Goal: Navigation & Orientation: Understand site structure

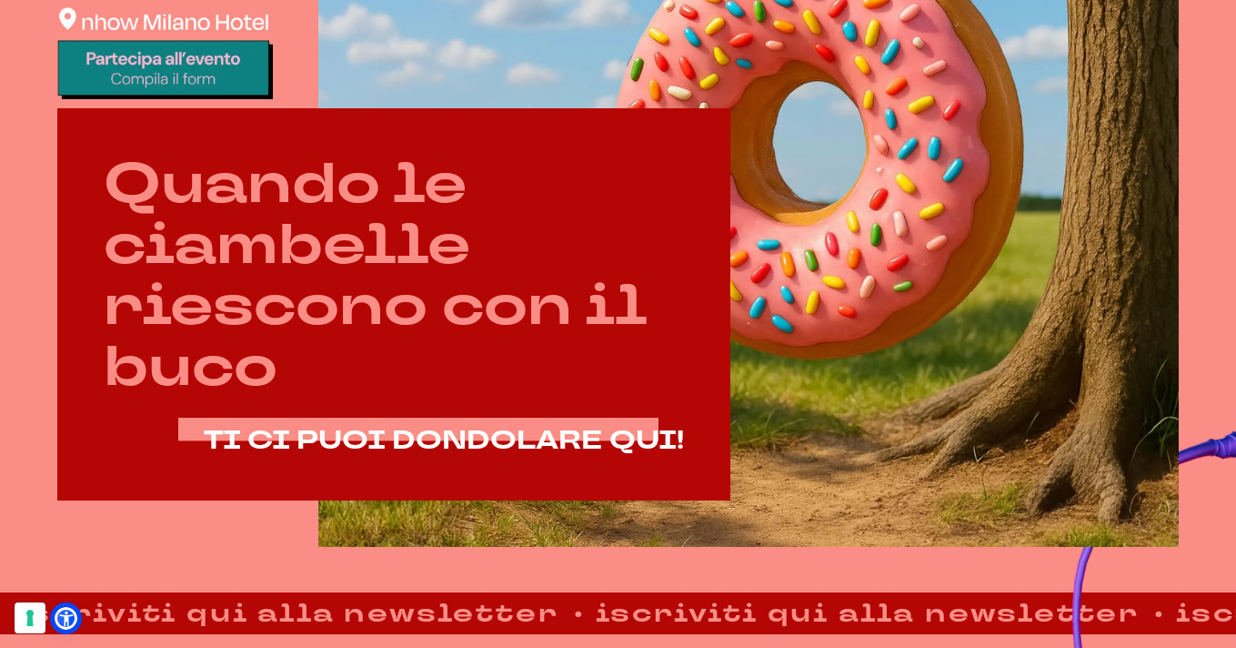
scroll to position [757, 0]
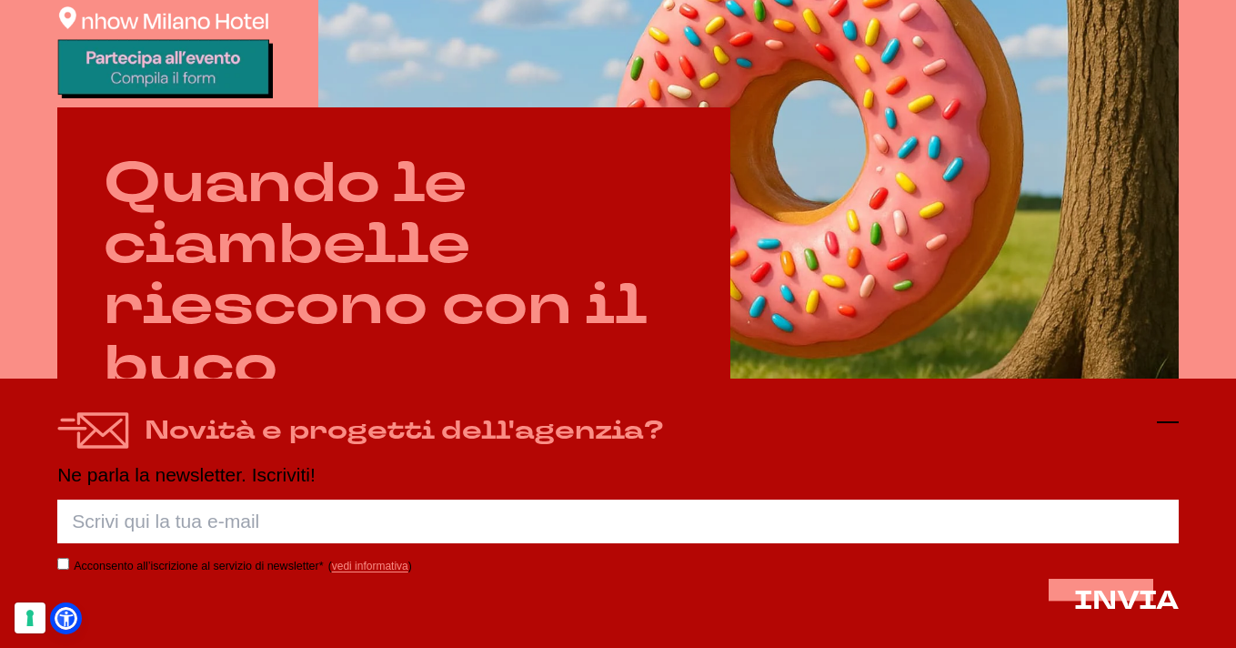
click at [1166, 425] on icon at bounding box center [1168, 422] width 22 height 22
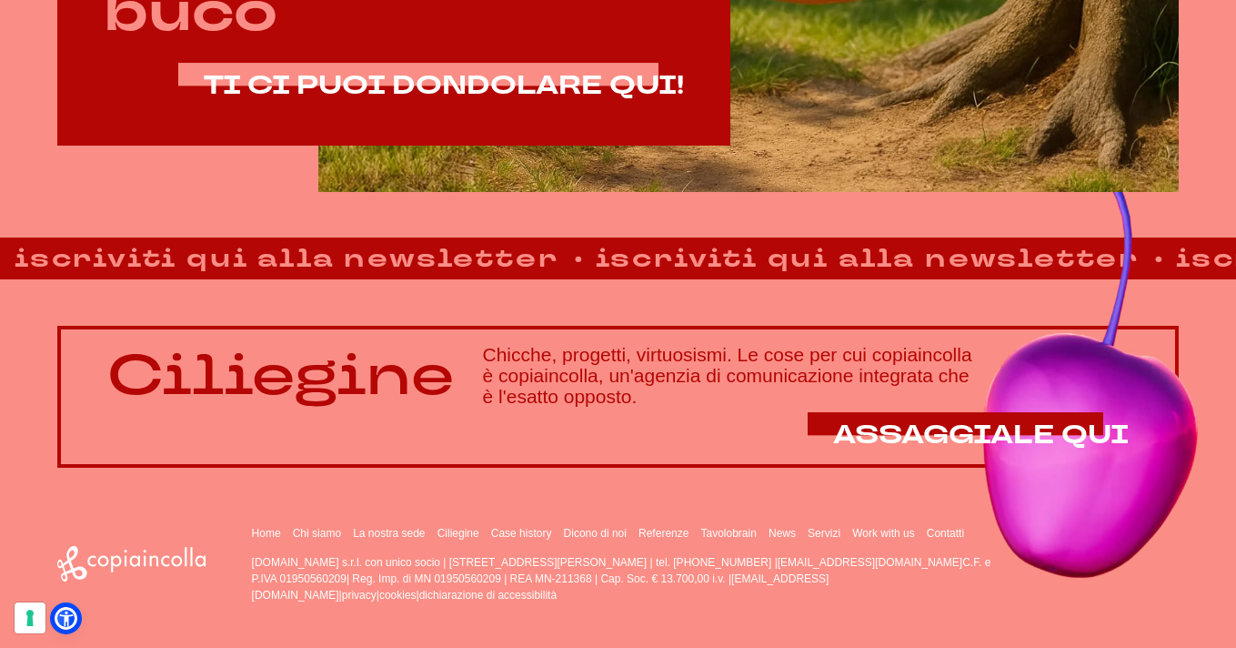
scroll to position [1112, 0]
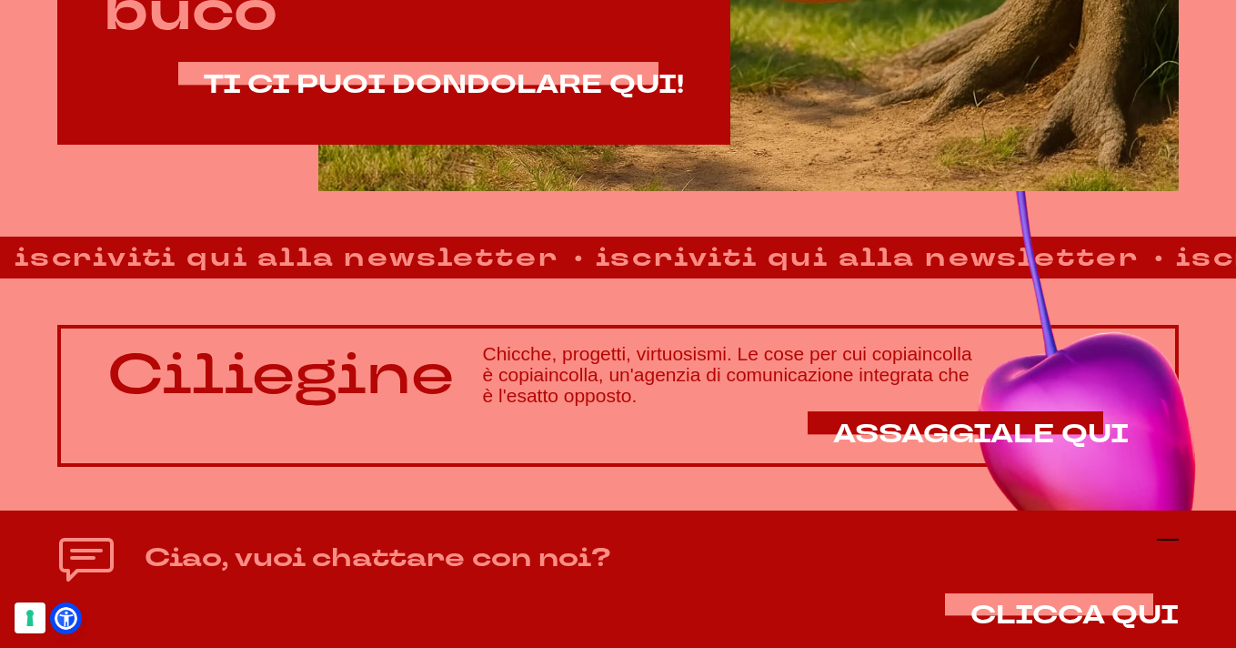
click at [1159, 536] on icon at bounding box center [1168, 539] width 22 height 22
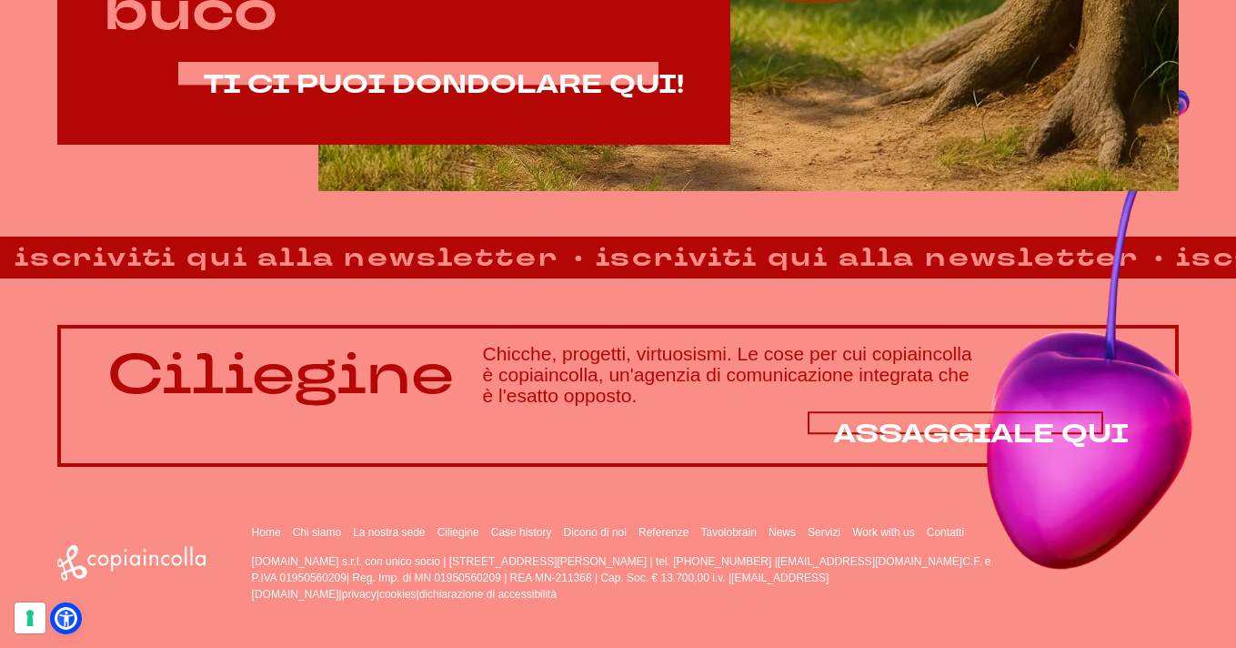
click at [880, 428] on span "ASSAGGIALE QUI" at bounding box center [981, 434] width 296 height 35
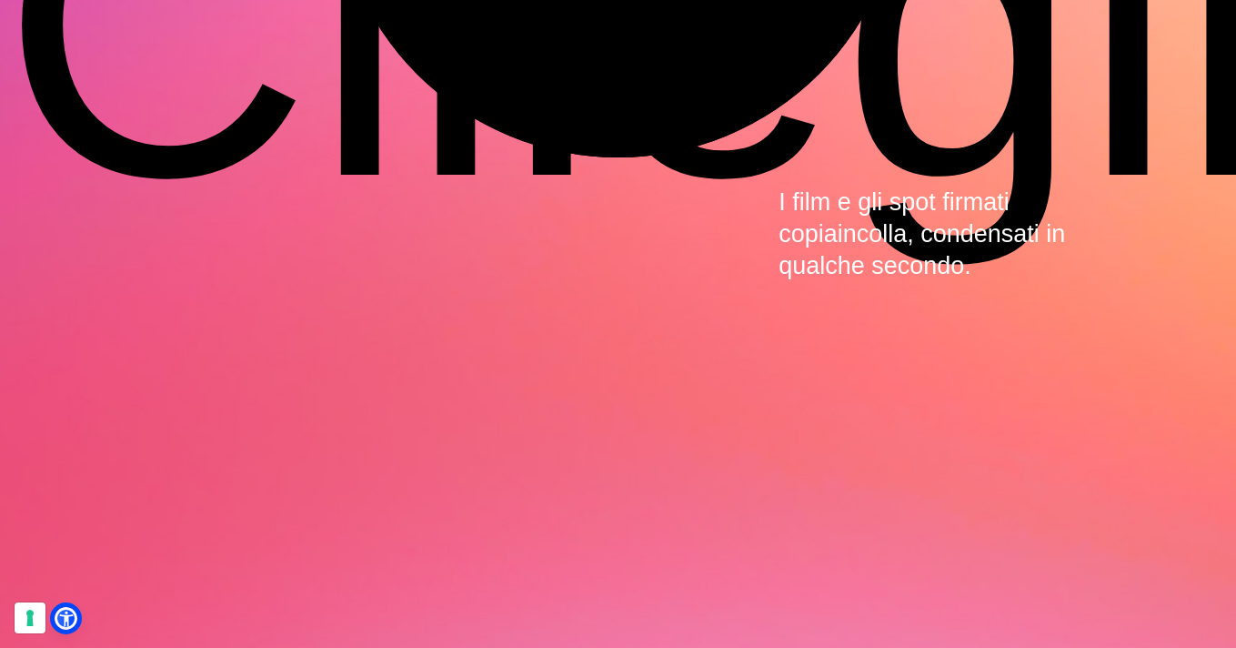
scroll to position [4859, 0]
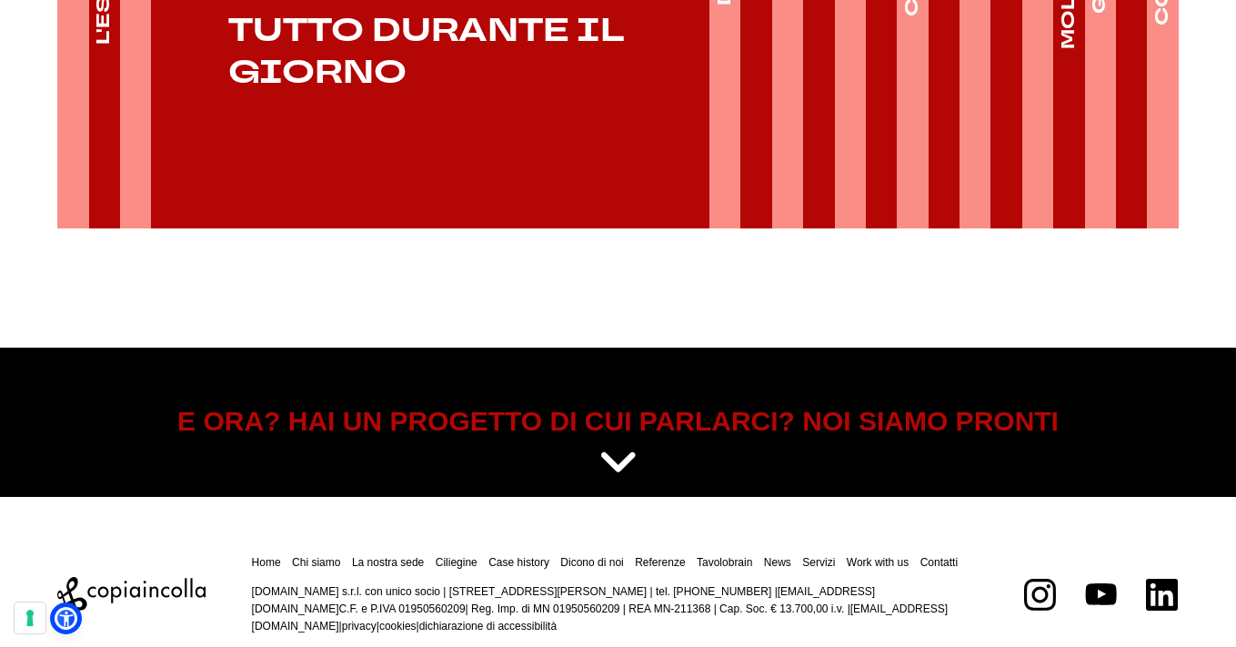
scroll to position [3096, 0]
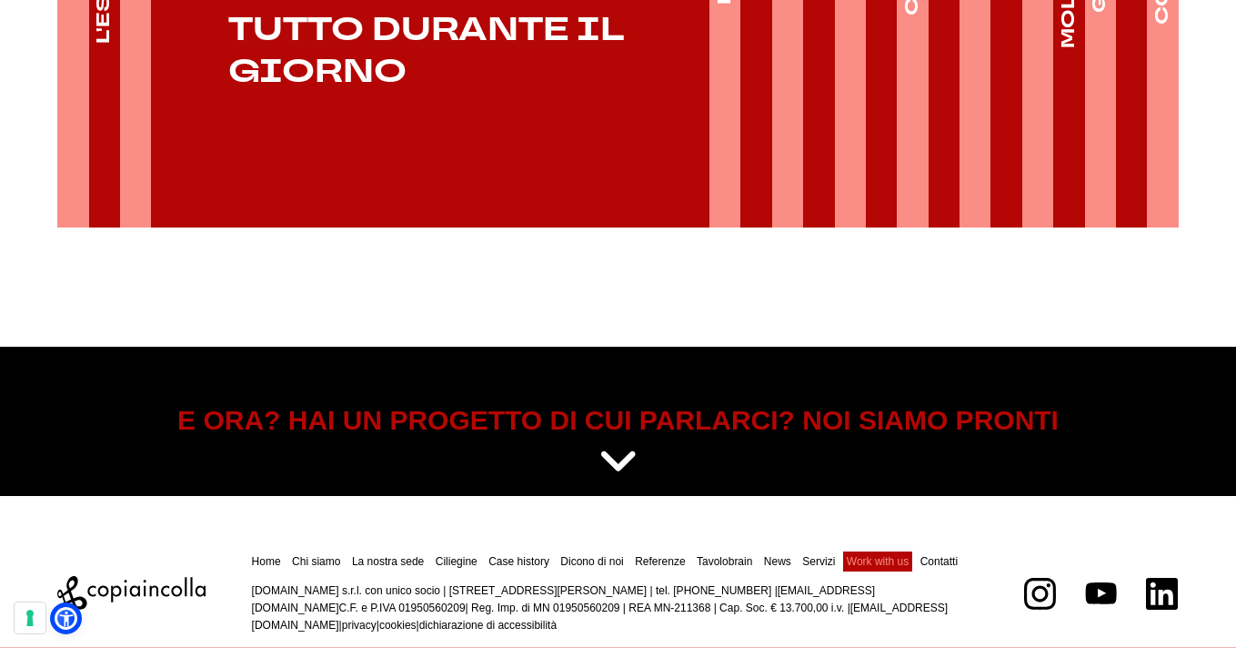
click at [855, 555] on link "Work with us" at bounding box center [878, 561] width 62 height 13
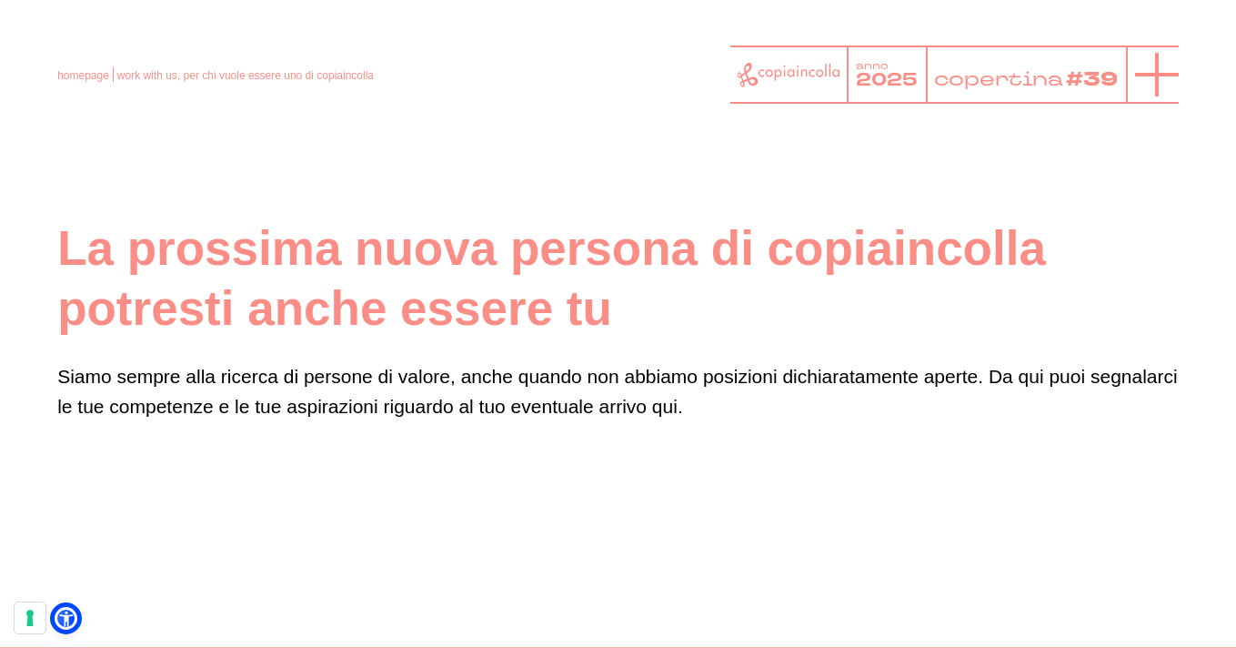
click at [1157, 86] on line at bounding box center [1157, 75] width 0 height 44
